Goal: Task Accomplishment & Management: Use online tool/utility

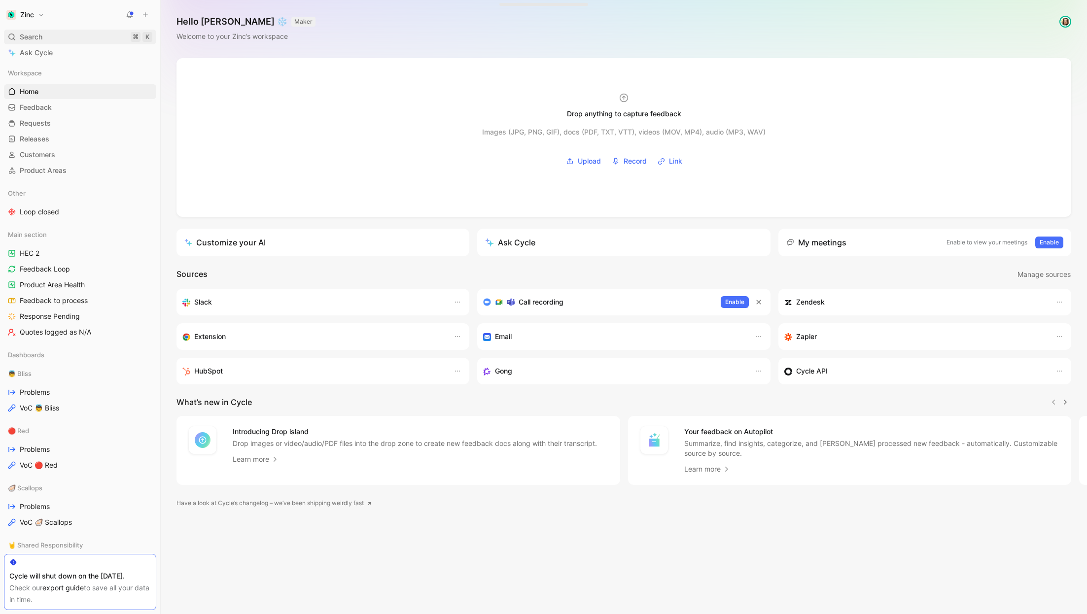
click at [42, 41] on span "Search" at bounding box center [31, 37] width 23 height 12
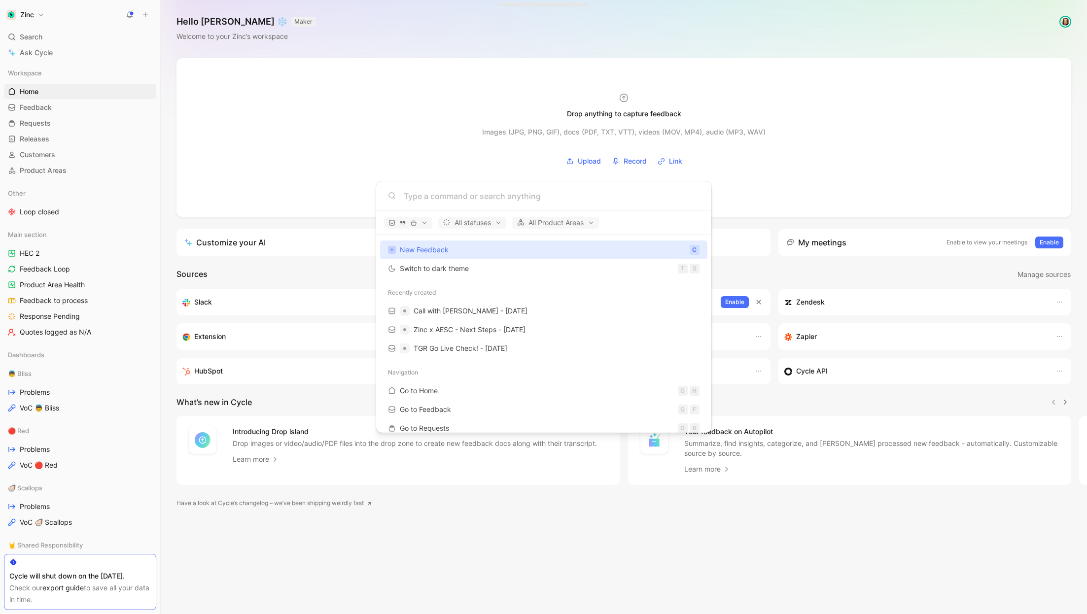
click at [38, 325] on body "Zinc Search ⌘ K Ask Cycle Workspace Home G then H Feedback G then F Requests G …" at bounding box center [543, 307] width 1087 height 614
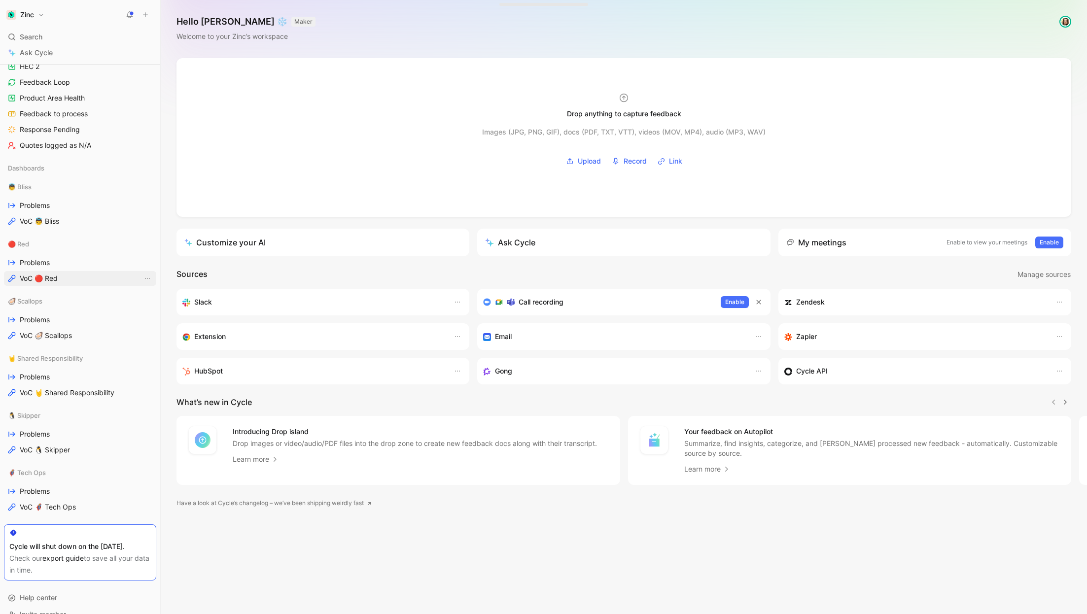
scroll to position [190, 0]
click at [35, 321] on link "Problems" at bounding box center [80, 317] width 152 height 15
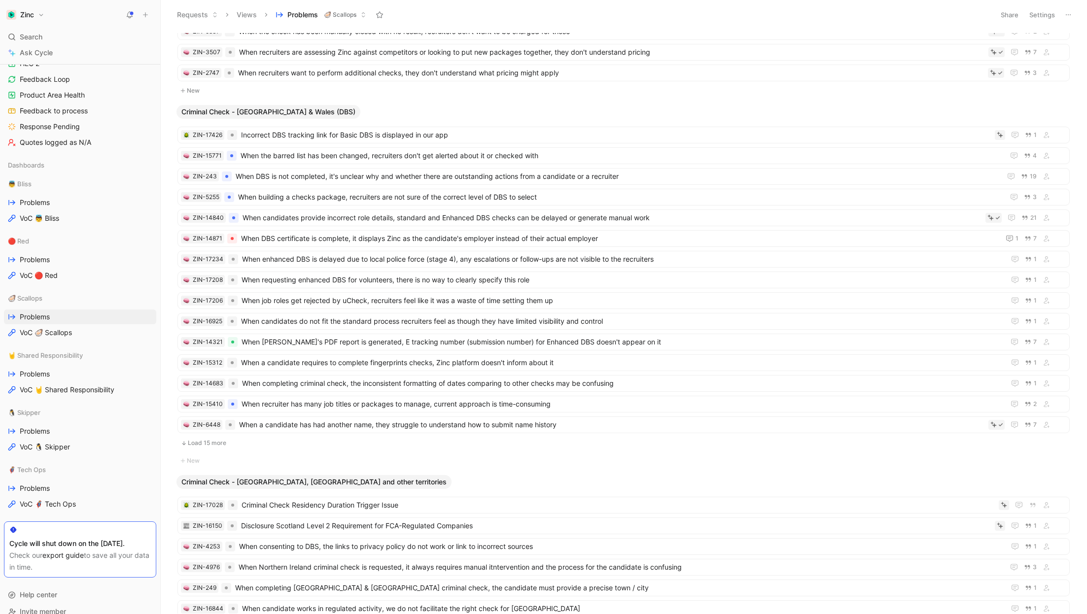
scroll to position [632, 0]
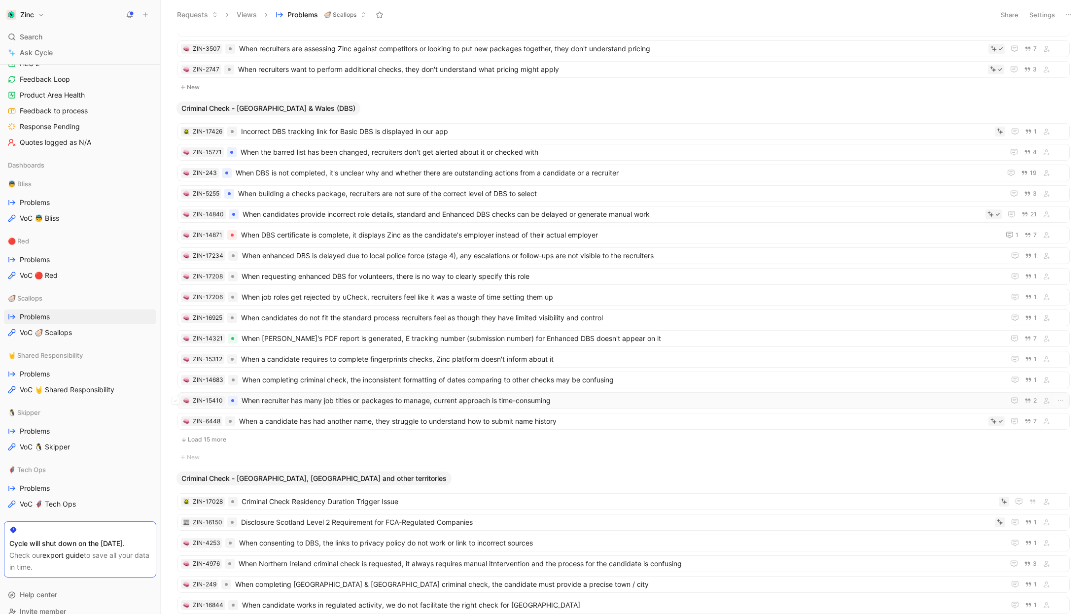
click at [443, 396] on span "When recruiter has many job titles or packages to manage, current approach is t…" at bounding box center [621, 401] width 759 height 12
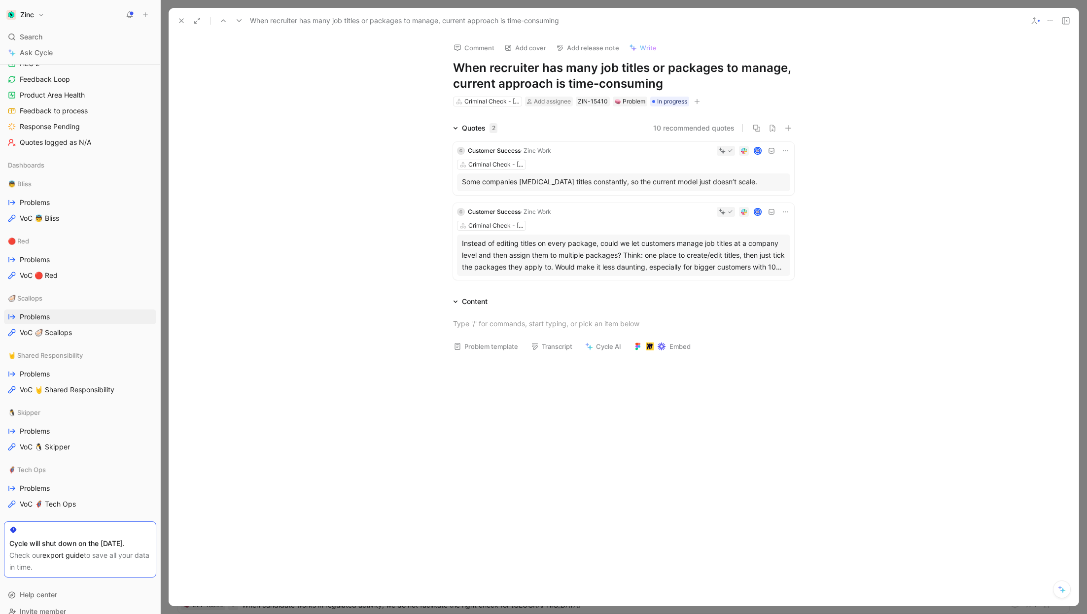
click at [686, 126] on button "10 recommended quotes" at bounding box center [693, 128] width 81 height 12
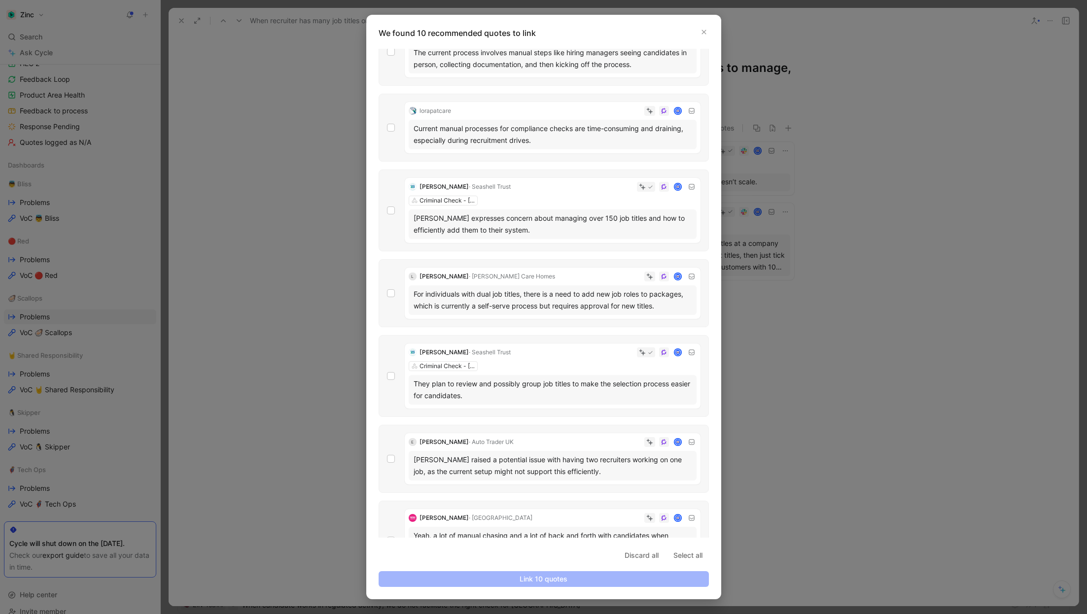
scroll to position [108, 0]
click at [390, 203] on div "[PERSON_NAME] · Seashell Trust Criminal Check - England & Wales (DBS) [PERSON_N…" at bounding box center [544, 210] width 330 height 82
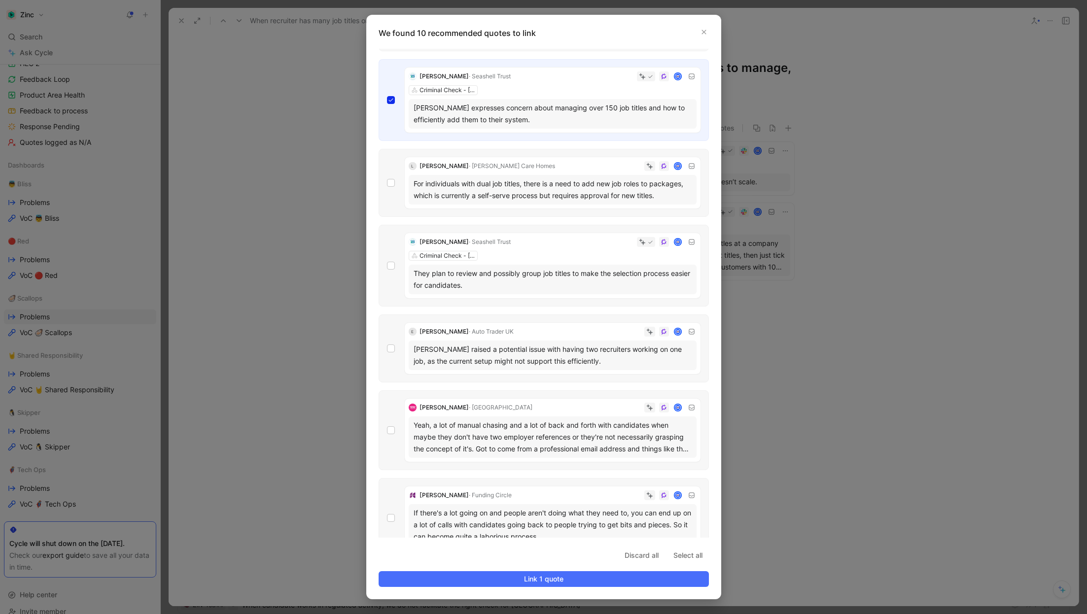
scroll to position [227, 0]
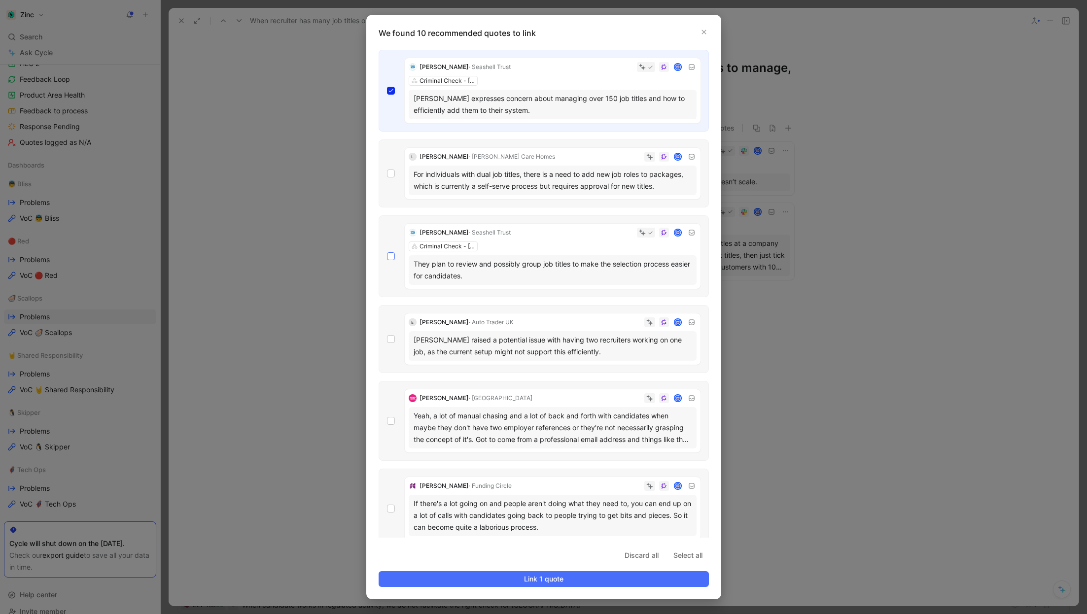
click at [394, 256] on div at bounding box center [391, 256] width 8 height 8
click at [387, 479] on input "checkbox" at bounding box center [387, 479] width 0 height 0
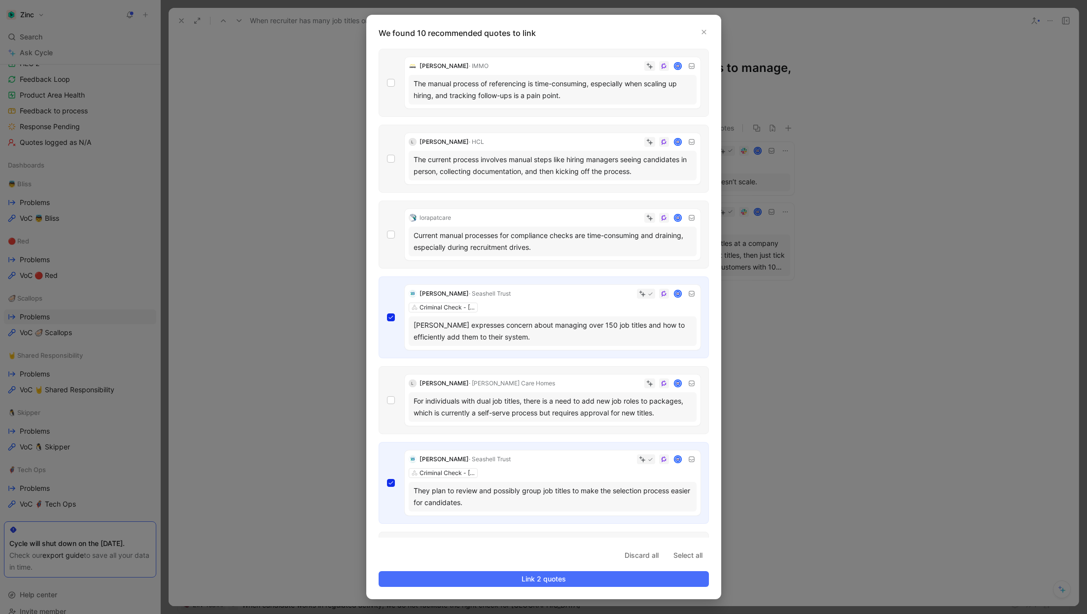
scroll to position [322, 0]
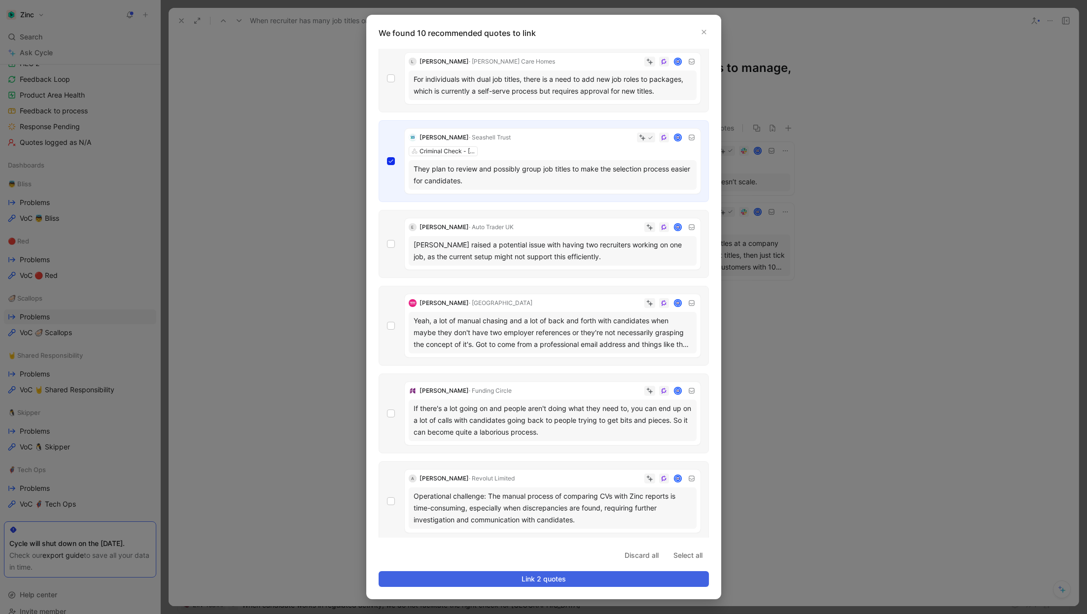
click at [535, 582] on span "Link 2 quotes" at bounding box center [544, 579] width 314 height 12
